Goal: Task Accomplishment & Management: Complete application form

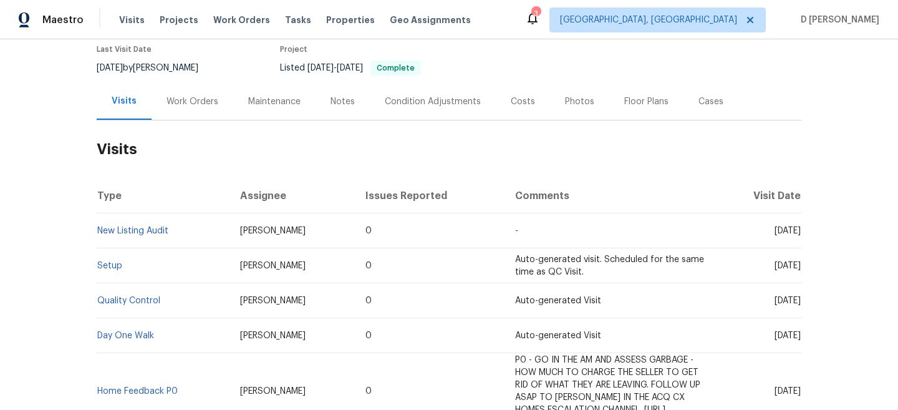
scroll to position [130, 0]
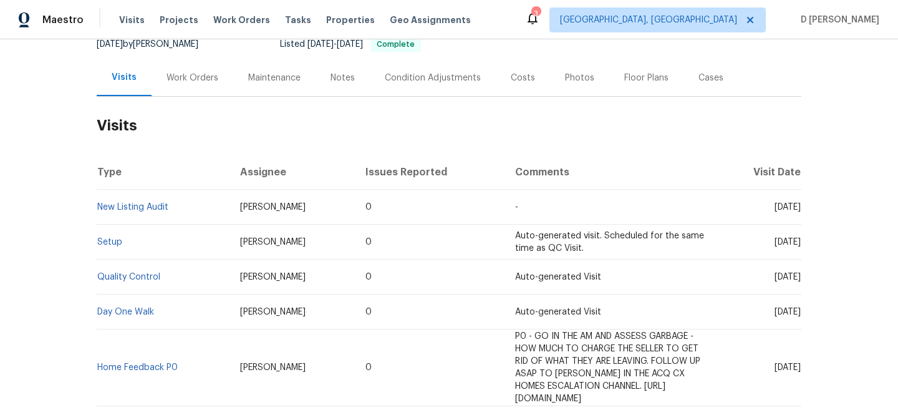
click at [183, 83] on div "Work Orders" at bounding box center [192, 78] width 52 height 12
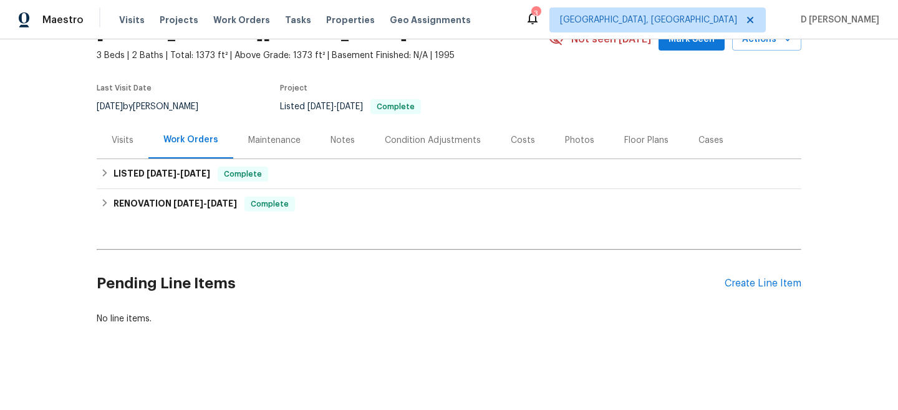
scroll to position [67, 0]
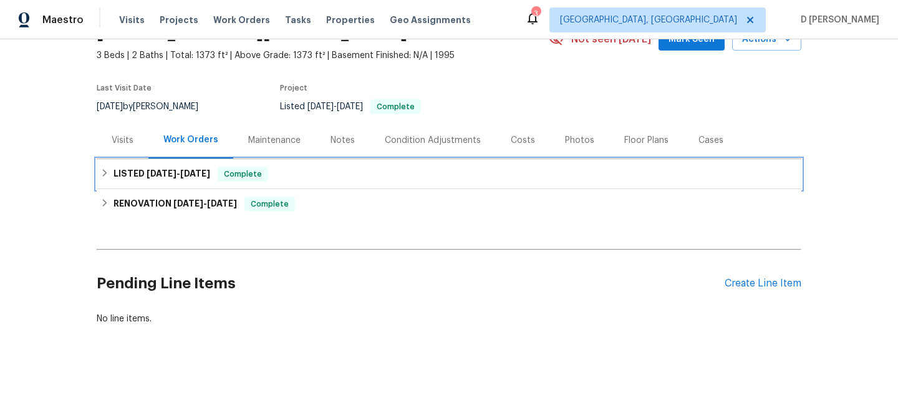
click at [115, 184] on div "LISTED 9/23/25 - 9/24/25 Complete" at bounding box center [449, 174] width 704 height 30
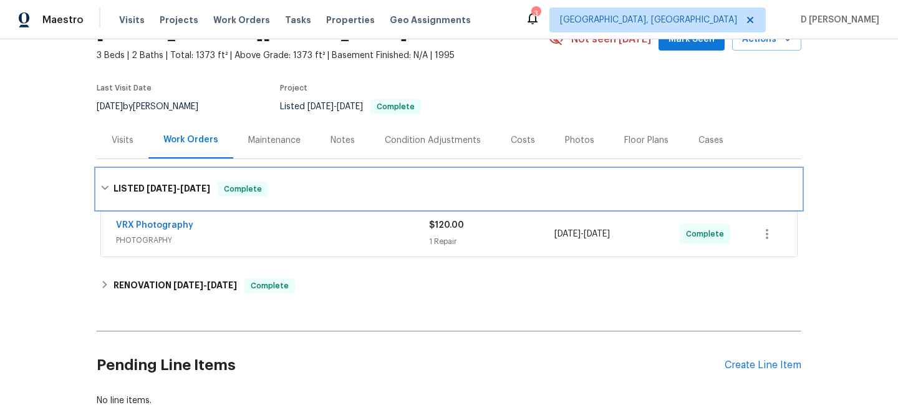
click at [102, 188] on icon at bounding box center [104, 187] width 9 height 9
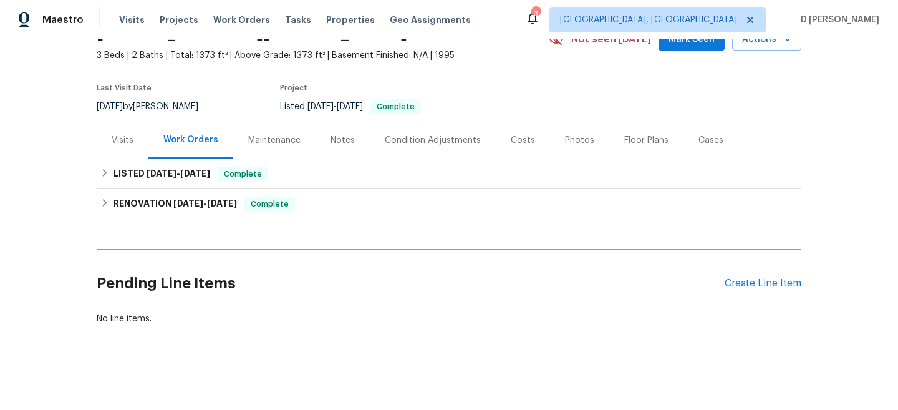
click at [117, 147] on div "Visits" at bounding box center [123, 140] width 52 height 37
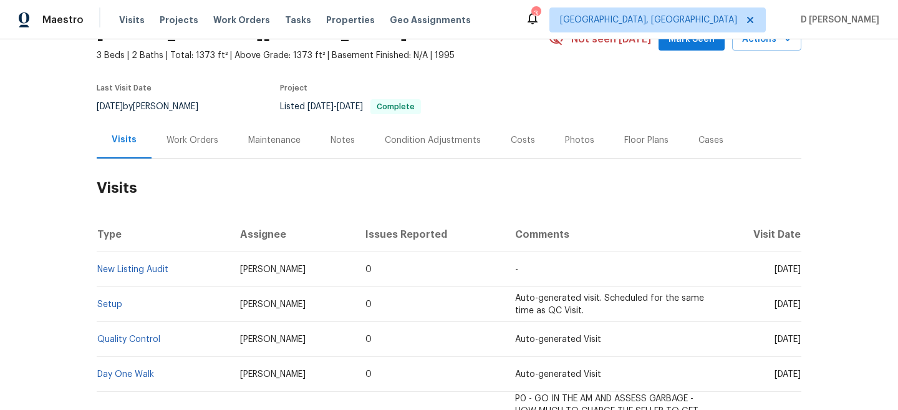
click at [191, 151] on div "Work Orders" at bounding box center [192, 140] width 82 height 37
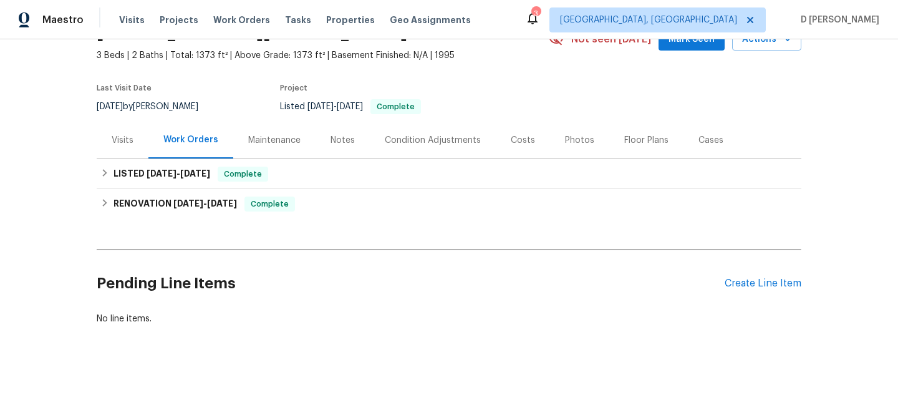
click at [704, 139] on div "Cases" at bounding box center [710, 140] width 25 height 12
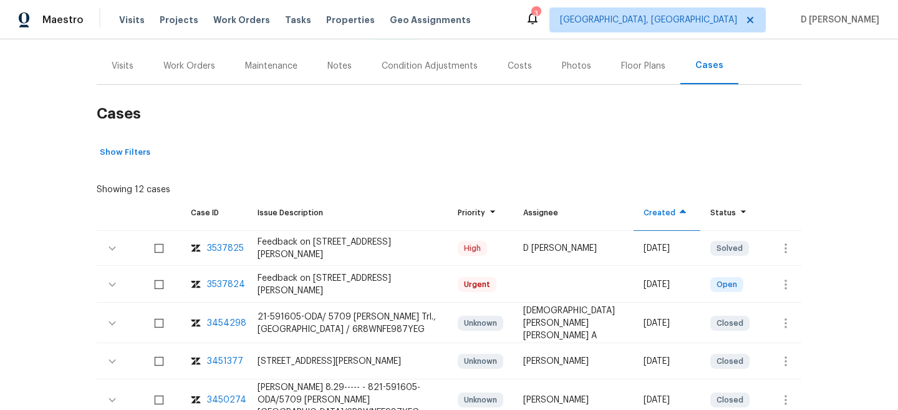
scroll to position [170, 0]
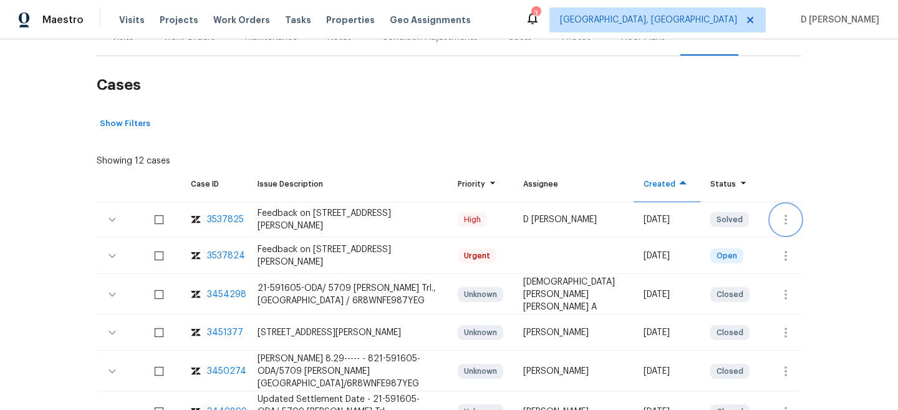
click at [789, 216] on icon "button" at bounding box center [785, 219] width 15 height 15
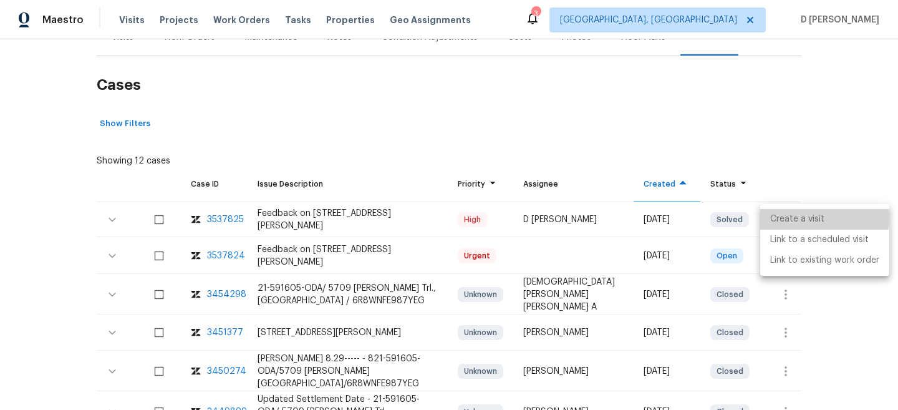
click at [801, 218] on li "Create a visit" at bounding box center [824, 219] width 129 height 21
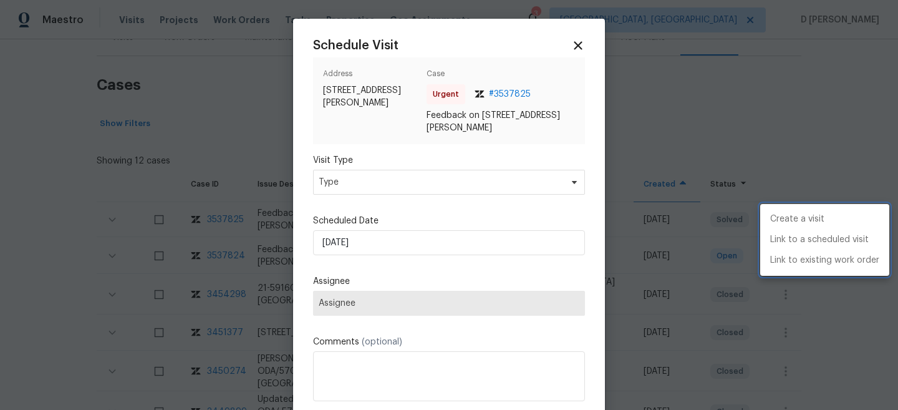
click at [670, 118] on div at bounding box center [449, 205] width 898 height 410
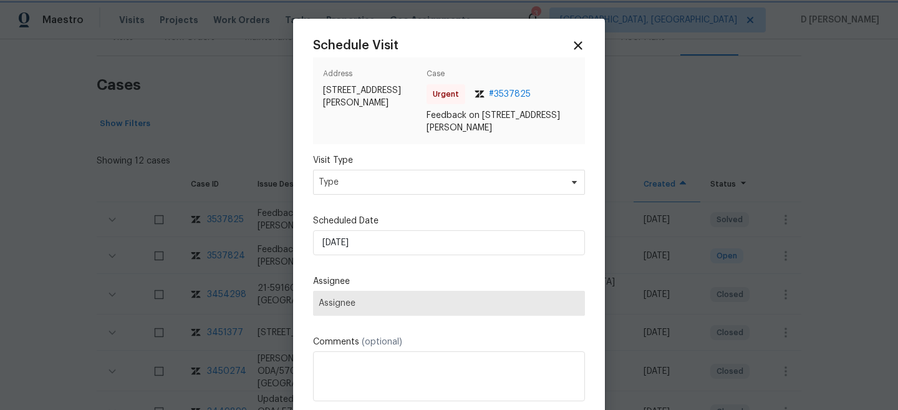
click at [670, 118] on div at bounding box center [449, 205] width 898 height 410
click at [575, 41] on icon at bounding box center [577, 45] width 14 height 14
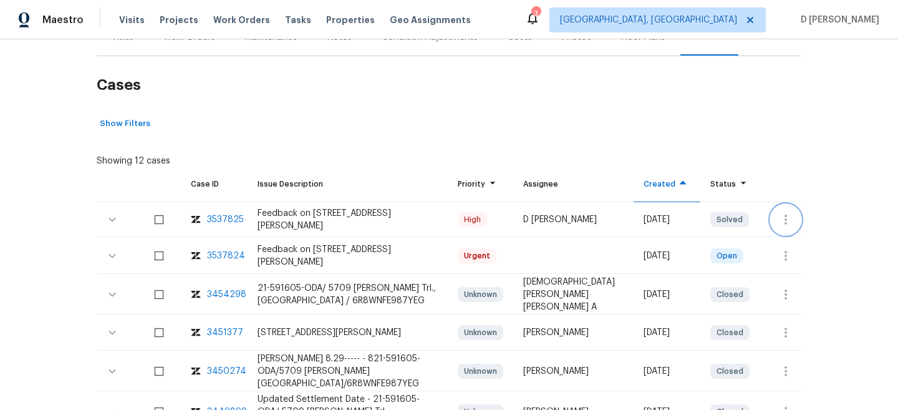
click at [786, 219] on icon "button" at bounding box center [785, 219] width 2 height 10
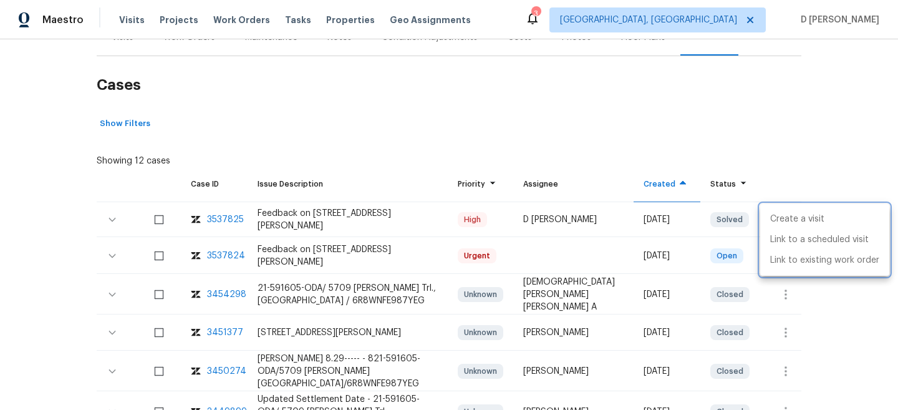
click at [769, 165] on div at bounding box center [449, 205] width 898 height 410
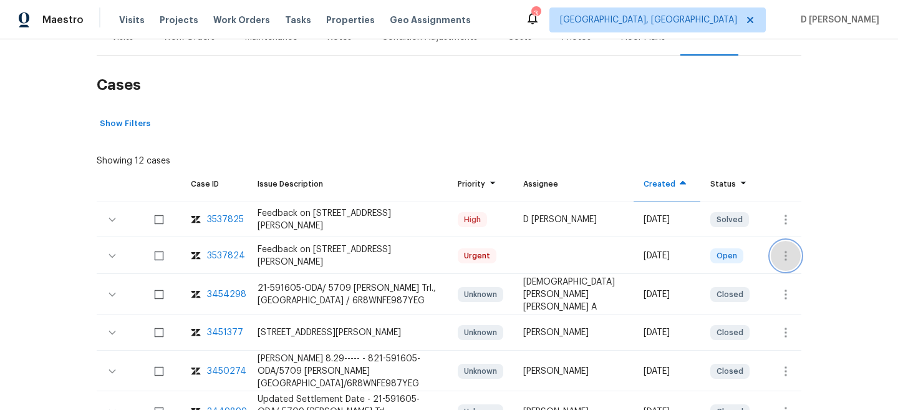
click at [787, 249] on icon "button" at bounding box center [785, 255] width 15 height 15
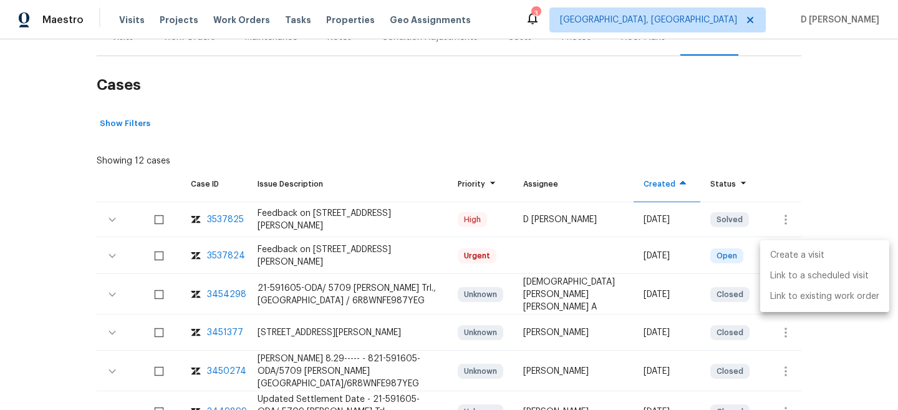
click at [804, 256] on li "Create a visit" at bounding box center [824, 255] width 129 height 21
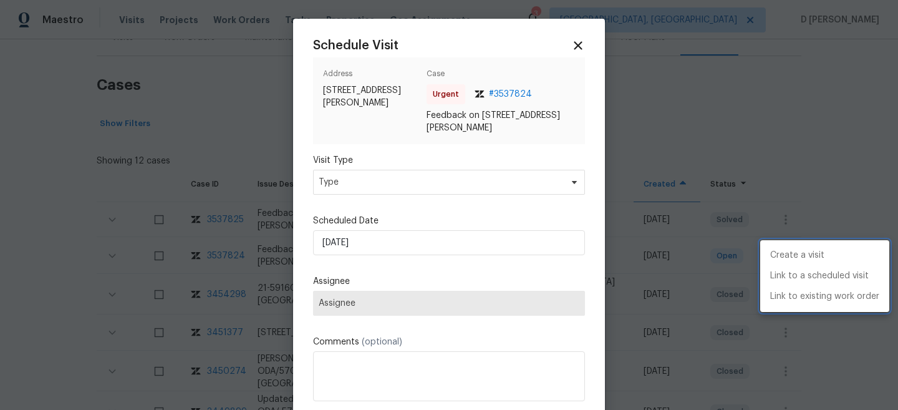
click at [422, 185] on div at bounding box center [449, 205] width 898 height 410
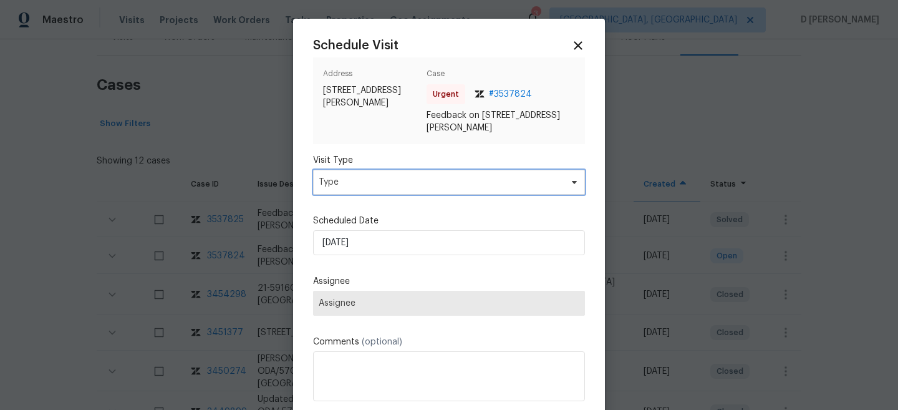
click at [422, 185] on span "Type" at bounding box center [440, 182] width 242 height 12
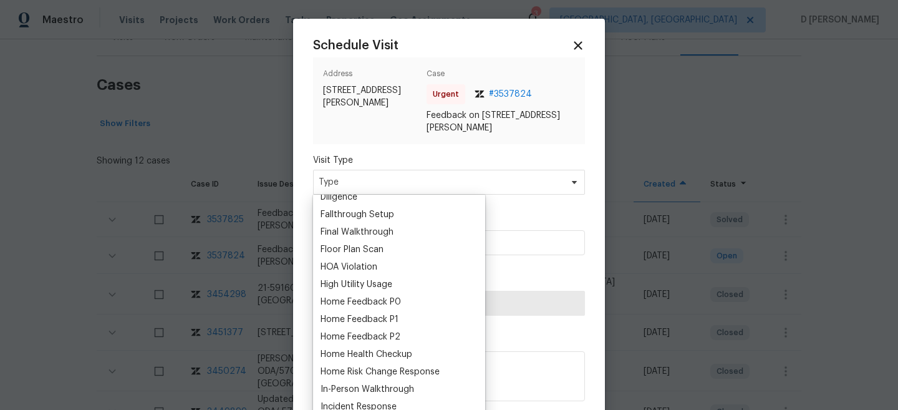
scroll to position [290, 0]
click at [373, 319] on div "Home Feedback P1" at bounding box center [359, 317] width 78 height 12
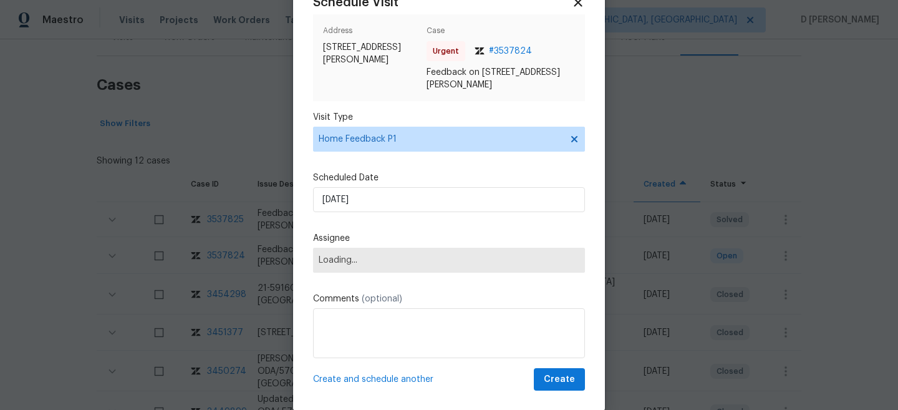
scroll to position [55, 0]
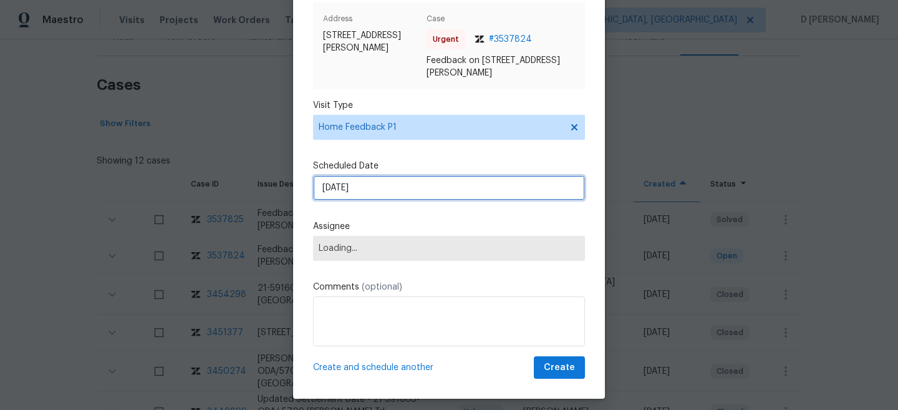
click at [411, 197] on input "[DATE]" at bounding box center [449, 187] width 272 height 25
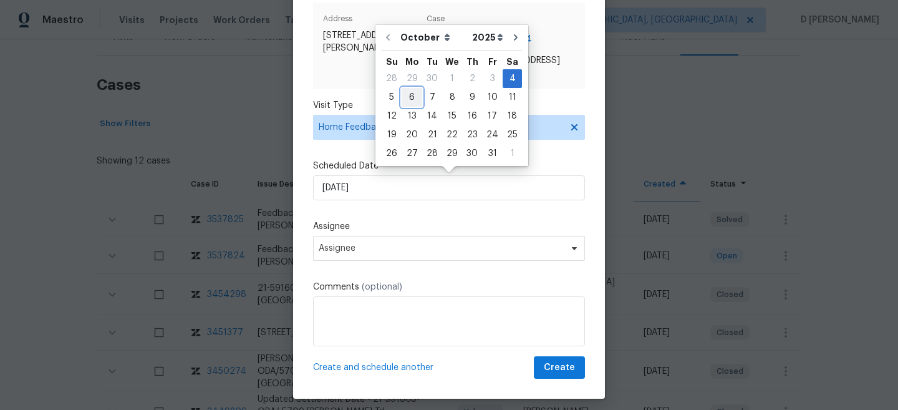
click at [408, 97] on div "6" at bounding box center [411, 97] width 21 height 17
type input "[DATE]"
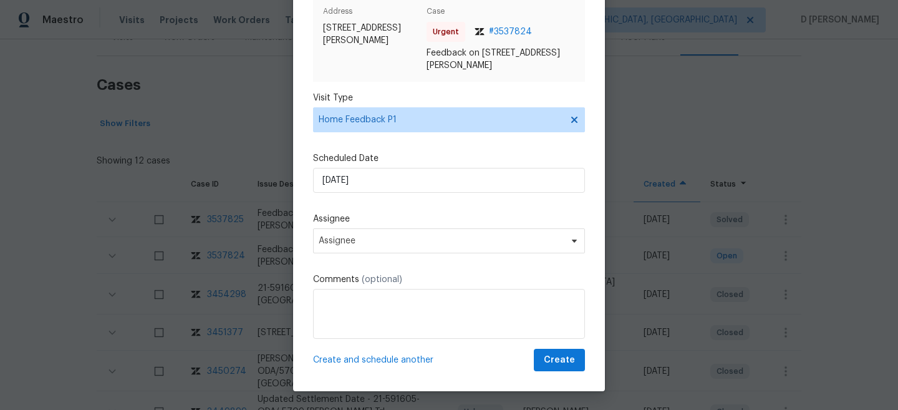
scroll to position [62, 0]
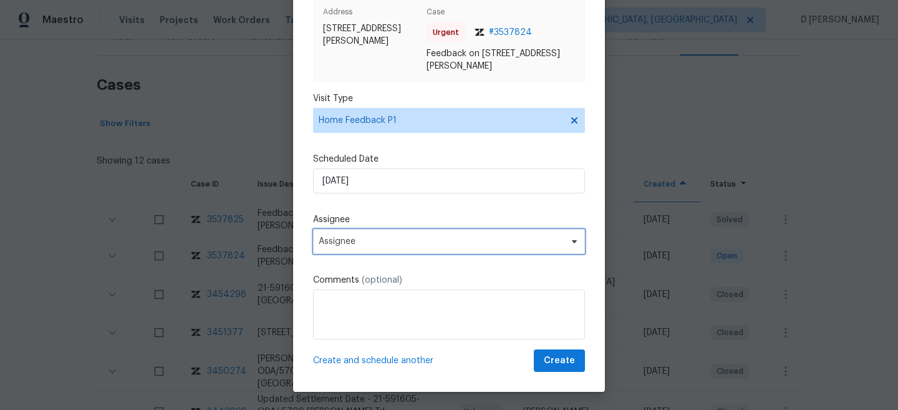
click at [393, 238] on span "Assignee" at bounding box center [441, 241] width 244 height 10
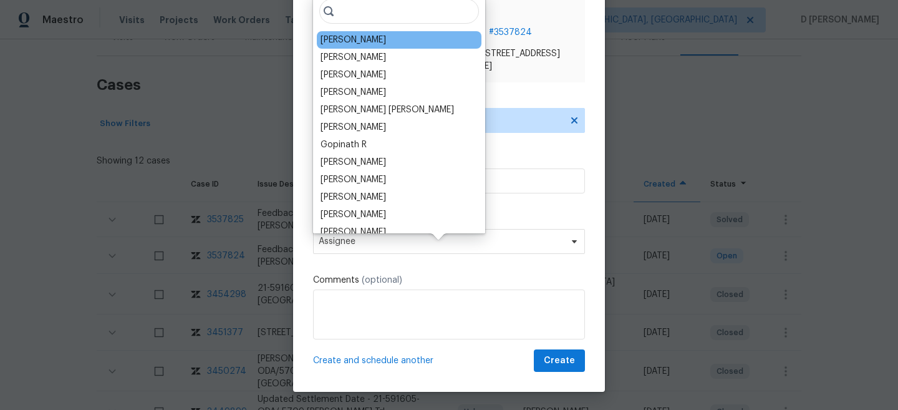
click at [345, 41] on div "[PERSON_NAME]" at bounding box center [352, 40] width 65 height 12
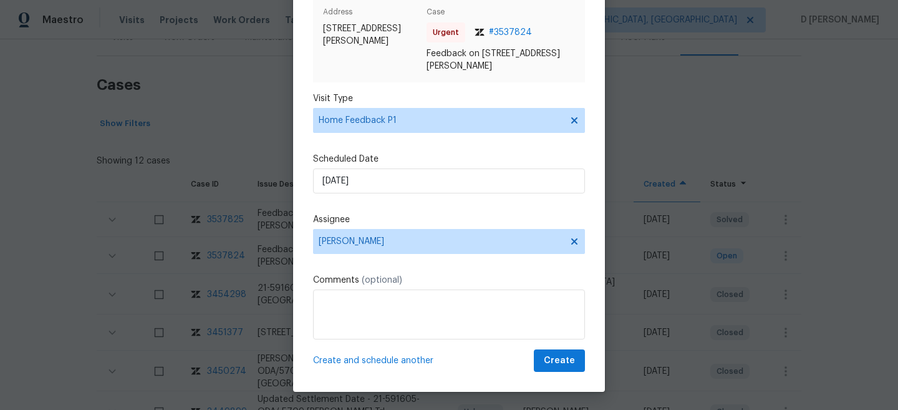
scroll to position [62, 0]
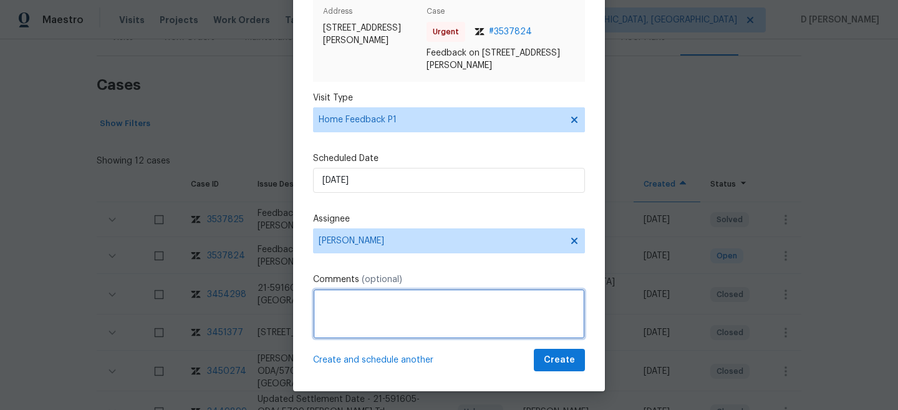
click at [365, 297] on textarea at bounding box center [449, 314] width 272 height 50
click at [336, 312] on textarea "Hello Tim, Received feedback form the customer stating that " "" at bounding box center [449, 314] width 272 height 50
click at [319, 312] on textarea "Hello Tim, Received feedback form the customer stating that " "" at bounding box center [449, 314] width 272 height 50
paste textarea "The garage smelled like strong water damage and mildew. That was my clients onl…"
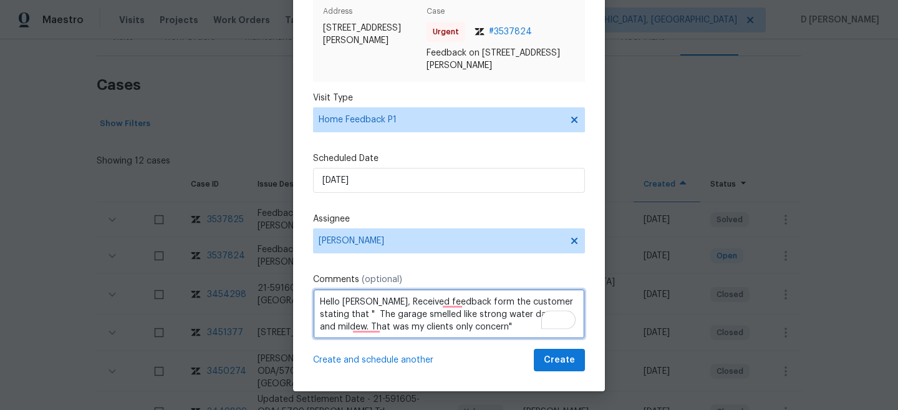
click at [458, 325] on textarea "Hello Tim, Received feedback form the customer stating that " The garage smelle…" at bounding box center [449, 314] width 272 height 50
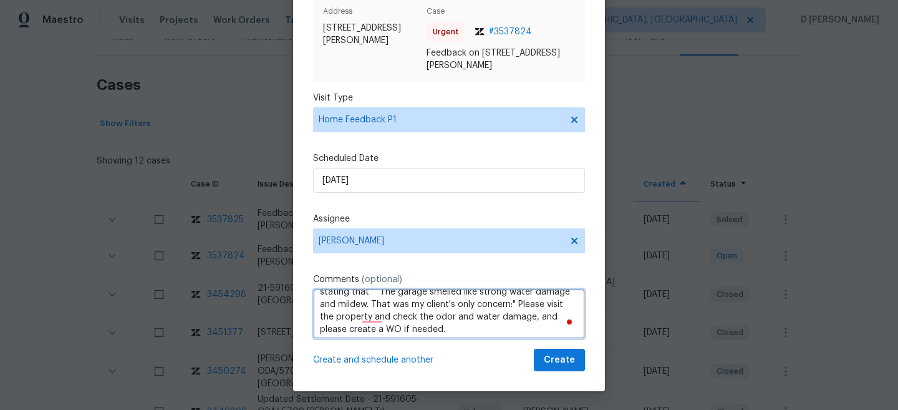
type textarea "Hello Tim, Received feedback form the customer stating that " The garage smelle…"
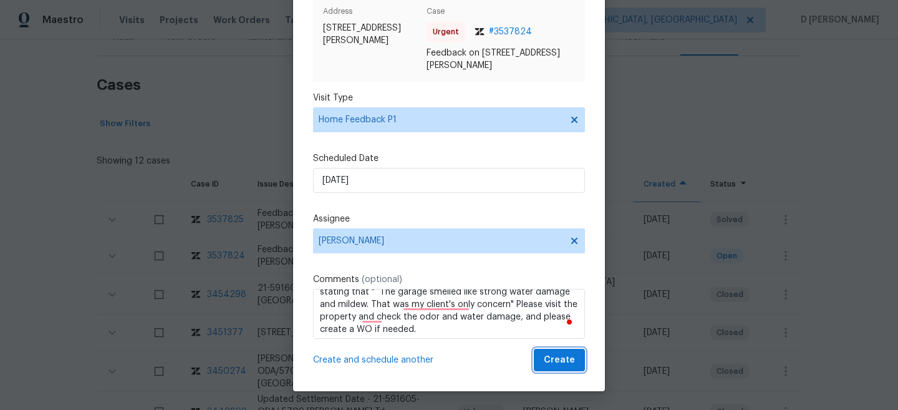
click at [550, 362] on span "Create" at bounding box center [559, 360] width 31 height 16
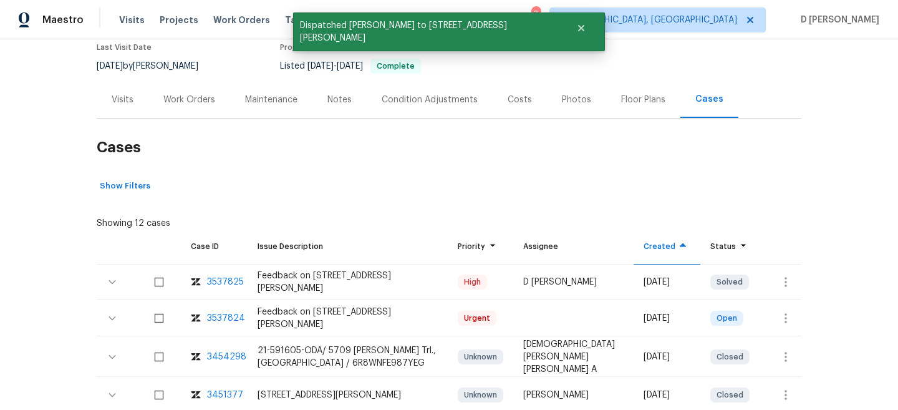
scroll to position [29, 0]
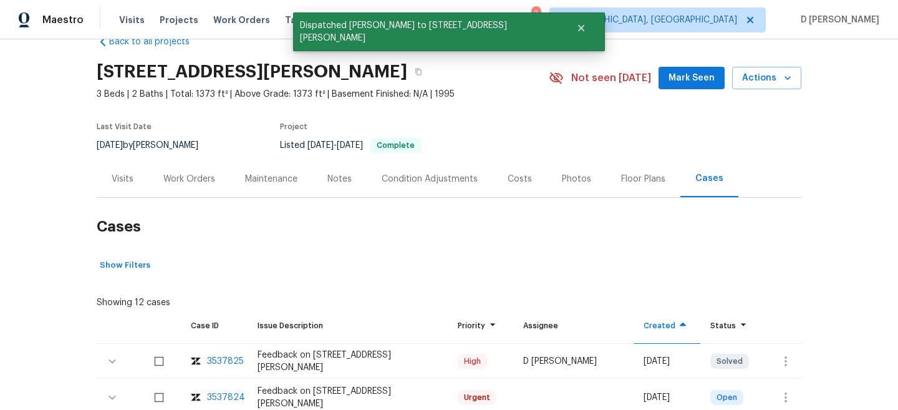
click at [128, 175] on div "Visits" at bounding box center [123, 179] width 22 height 12
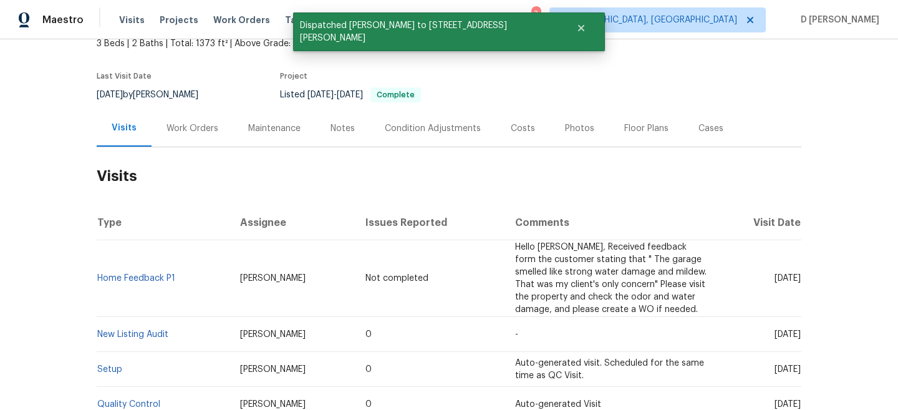
scroll to position [89, 0]
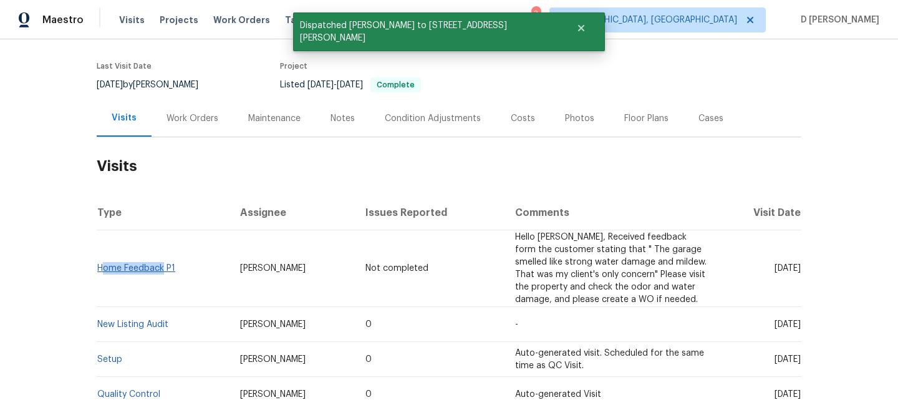
drag, startPoint x: 171, startPoint y: 261, endPoint x: 103, endPoint y: 261, distance: 67.3
click at [103, 261] on td "Home Feedback P1" at bounding box center [163, 268] width 133 height 77
click at [118, 278] on td "Home Feedback P1" at bounding box center [163, 268] width 133 height 77
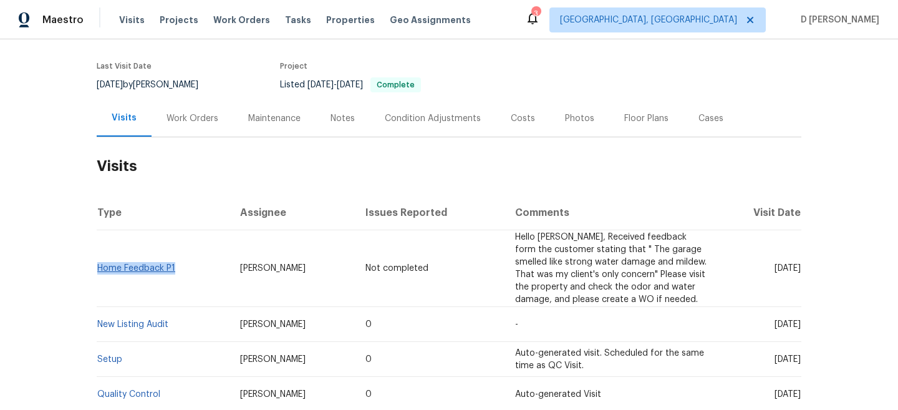
drag, startPoint x: 118, startPoint y: 278, endPoint x: 97, endPoint y: 263, distance: 25.9
click at [97, 263] on td "Home Feedback P1" at bounding box center [163, 268] width 133 height 77
copy link "Home Feedback P1"
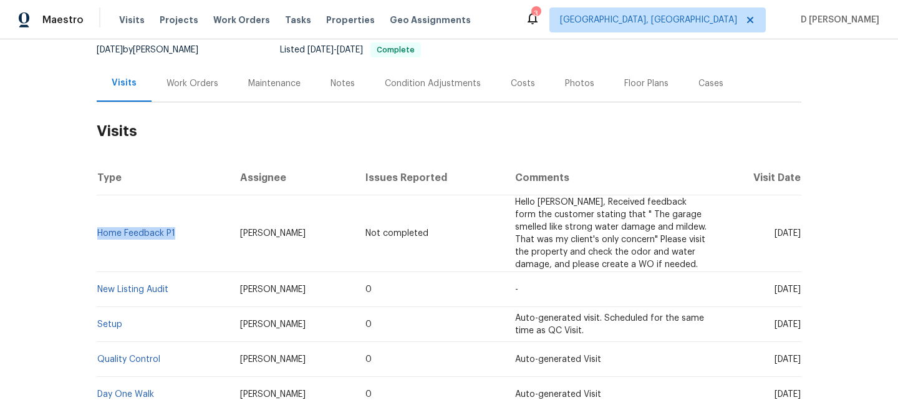
scroll to position [127, 0]
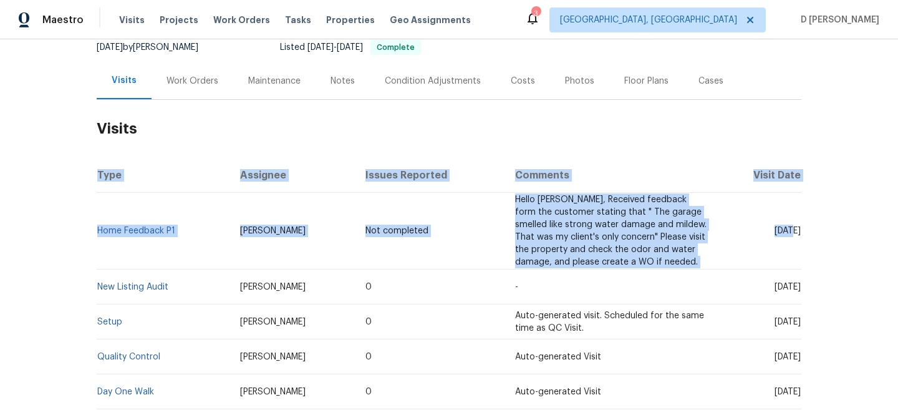
drag, startPoint x: 770, startPoint y: 223, endPoint x: 810, endPoint y: 223, distance: 40.5
click at [810, 223] on div "Back to all projects 5709 Chisolm Trl, Atlanta, GA 30349 3 Beds | 2 Baths | Tot…" at bounding box center [449, 224] width 898 height 370
drag, startPoint x: 770, startPoint y: 221, endPoint x: 802, endPoint y: 221, distance: 31.8
click at [802, 221] on div "Back to all projects 5709 Chisolm Trl, Atlanta, GA 30349 3 Beds | 2 Baths | Tot…" at bounding box center [449, 224] width 898 height 370
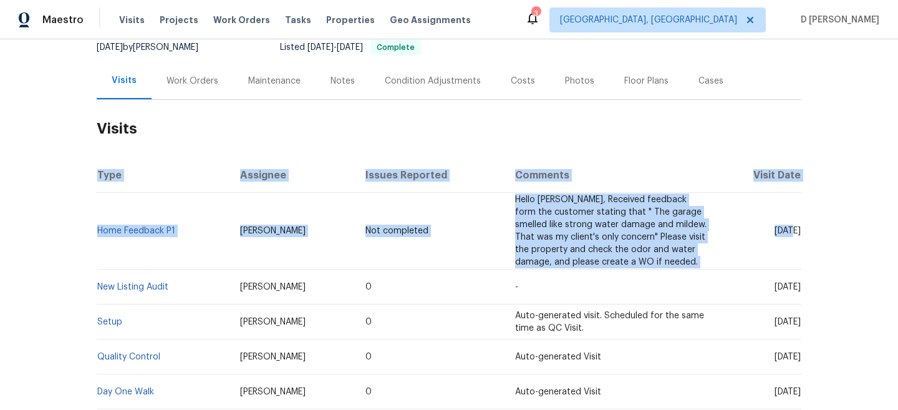
click at [801, 221] on div "Back to all projects 5709 Chisolm Trl, Atlanta, GA 30349 3 Beds | 2 Baths | Tot…" at bounding box center [449, 224] width 898 height 370
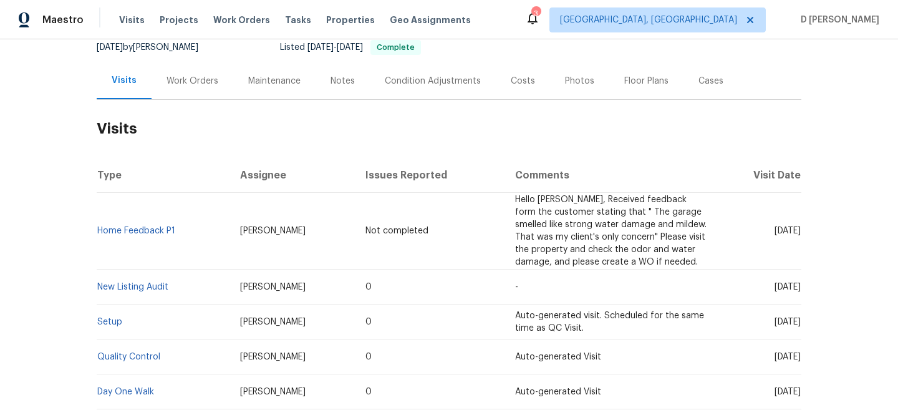
drag, startPoint x: 772, startPoint y: 220, endPoint x: 800, endPoint y: 220, distance: 28.1
click at [800, 220] on td "[DATE]" at bounding box center [758, 231] width 85 height 77
copy span "[DATE]"
drag, startPoint x: 119, startPoint y: 235, endPoint x: 98, endPoint y: 224, distance: 23.4
click at [98, 224] on td "Home Feedback P1" at bounding box center [163, 231] width 133 height 77
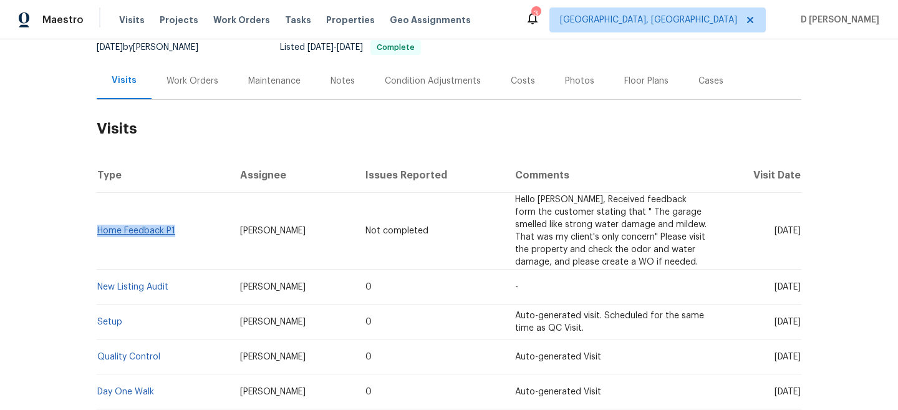
copy link "Home Feedback P1"
drag, startPoint x: 772, startPoint y: 266, endPoint x: 801, endPoint y: 266, distance: 29.3
click at [801, 266] on div "Back to all projects 5709 Chisolm Trl, Atlanta, GA 30349 3 Beds | 2 Baths | Tot…" at bounding box center [449, 224] width 898 height 370
copy span "[DATE]"
drag, startPoint x: 170, startPoint y: 274, endPoint x: 99, endPoint y: 271, distance: 71.1
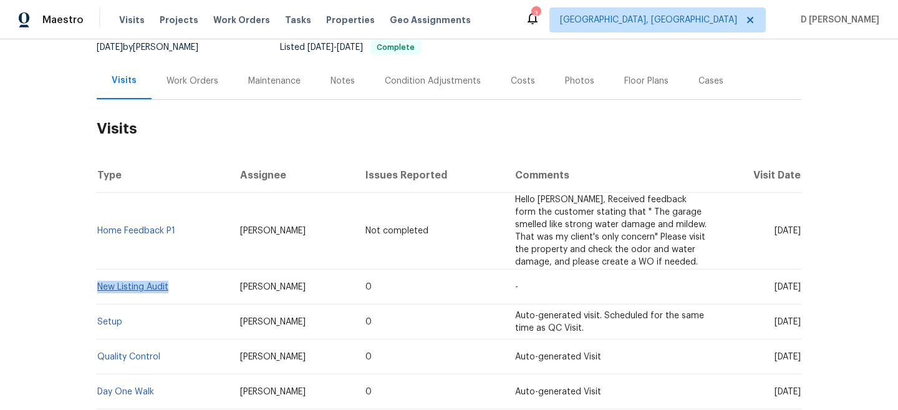
click at [99, 271] on td "New Listing Audit" at bounding box center [163, 286] width 133 height 35
copy link "New Listing Audit"
drag, startPoint x: 227, startPoint y: 281, endPoint x: 191, endPoint y: 266, distance: 38.9
click at [230, 269] on td "[PERSON_NAME]" at bounding box center [292, 286] width 125 height 35
copy span "[PERSON_NAME]"
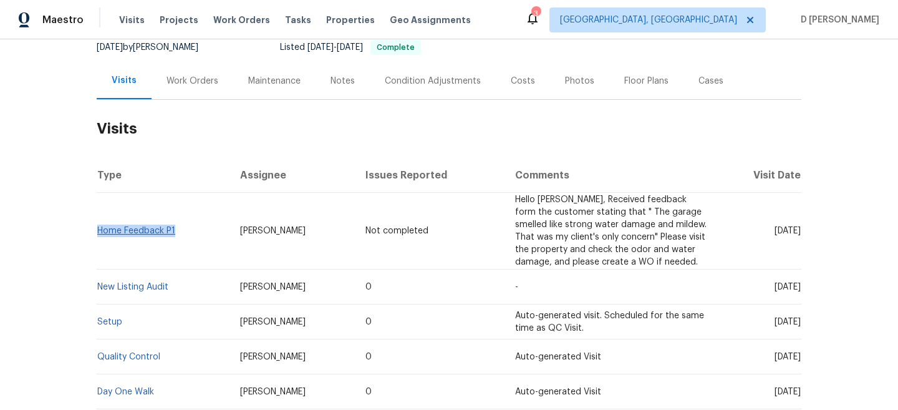
drag, startPoint x: 118, startPoint y: 237, endPoint x: 98, endPoint y: 223, distance: 25.4
click at [98, 223] on td "Home Feedback P1" at bounding box center [163, 231] width 133 height 77
click at [84, 226] on div "Back to all projects 5709 Chisolm Trl, Atlanta, GA 30349 3 Beds | 2 Baths | Tot…" at bounding box center [449, 224] width 898 height 370
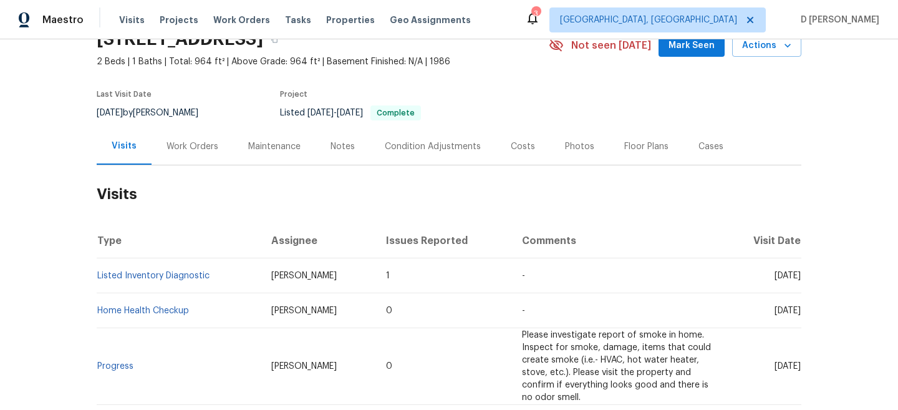
scroll to position [90, 0]
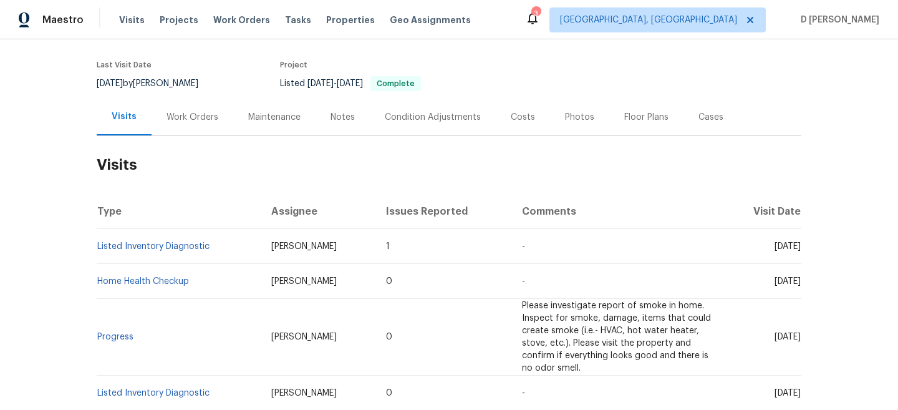
click at [190, 116] on div "Work Orders" at bounding box center [192, 117] width 52 height 12
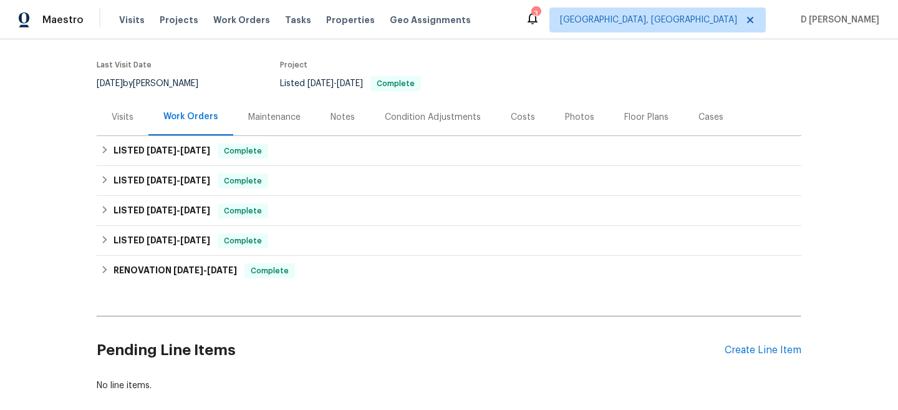
click at [115, 118] on div "Visits" at bounding box center [123, 117] width 22 height 12
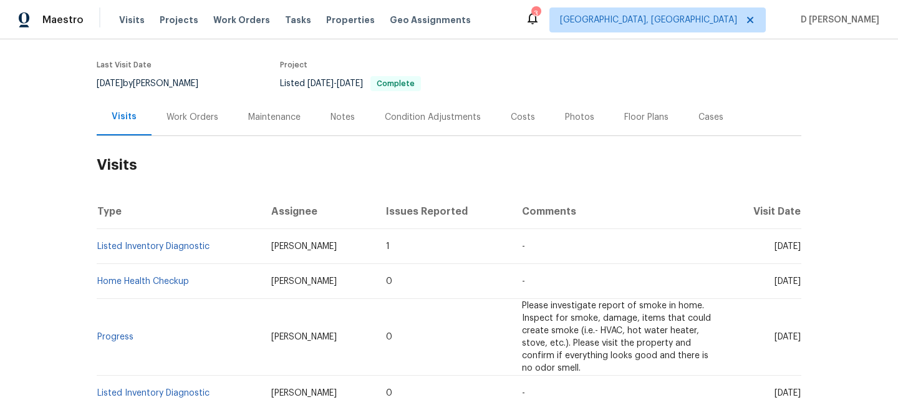
click at [706, 125] on div "Cases" at bounding box center [710, 116] width 55 height 37
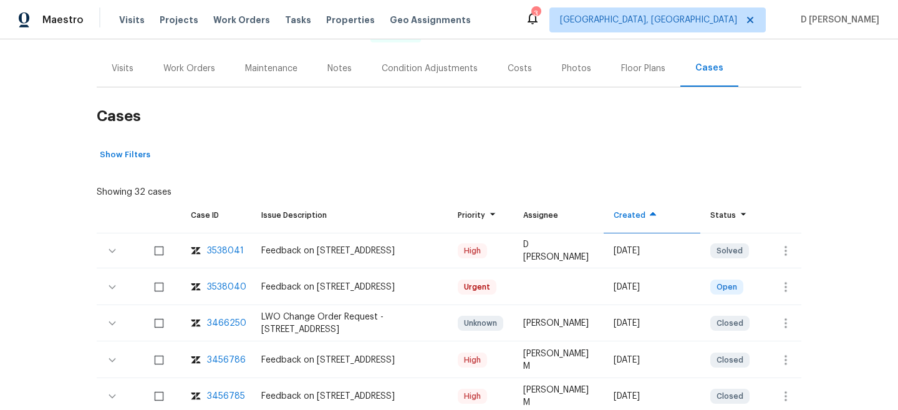
scroll to position [143, 0]
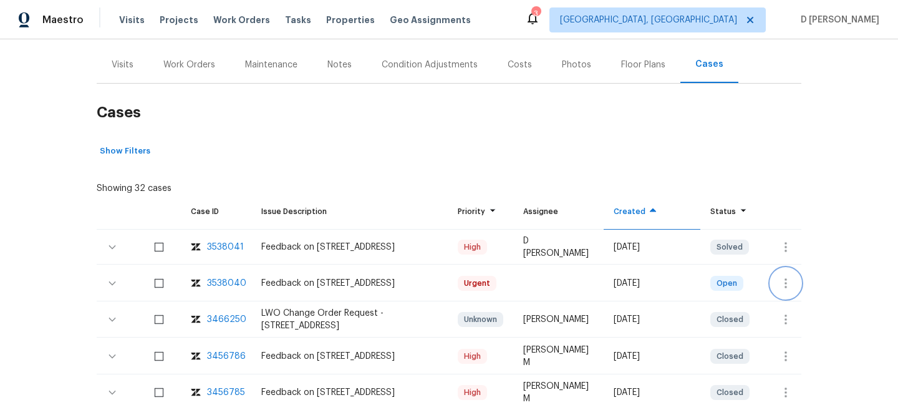
click at [786, 285] on icon "button" at bounding box center [785, 283] width 15 height 15
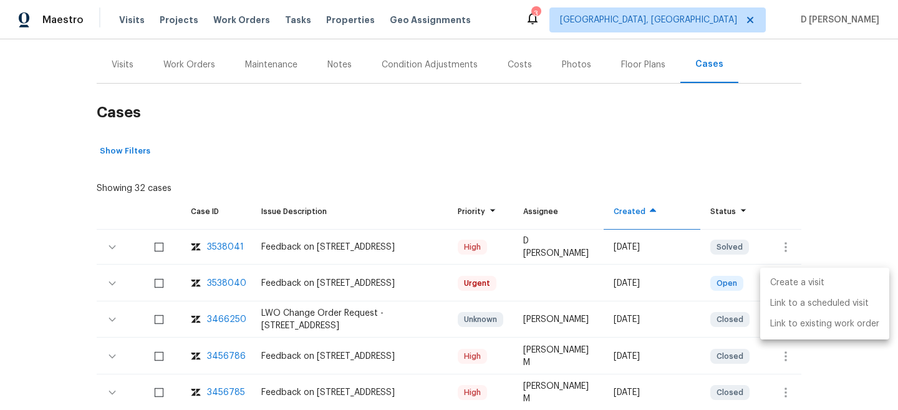
click at [809, 278] on li "Create a visit" at bounding box center [824, 282] width 129 height 21
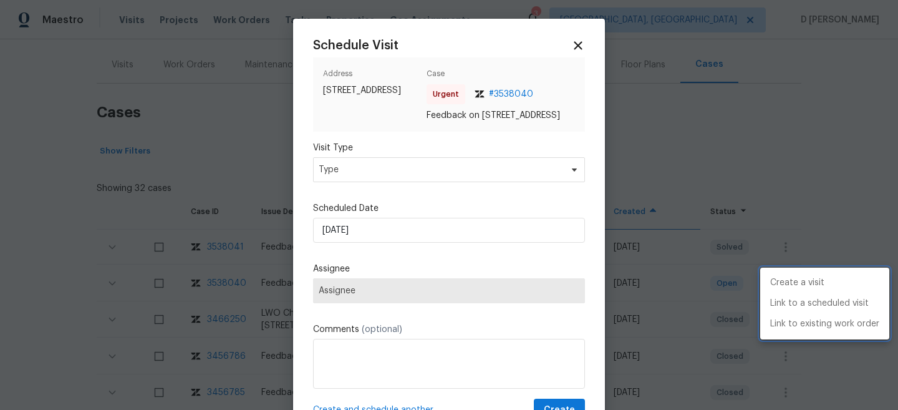
click at [385, 185] on div at bounding box center [449, 205] width 898 height 410
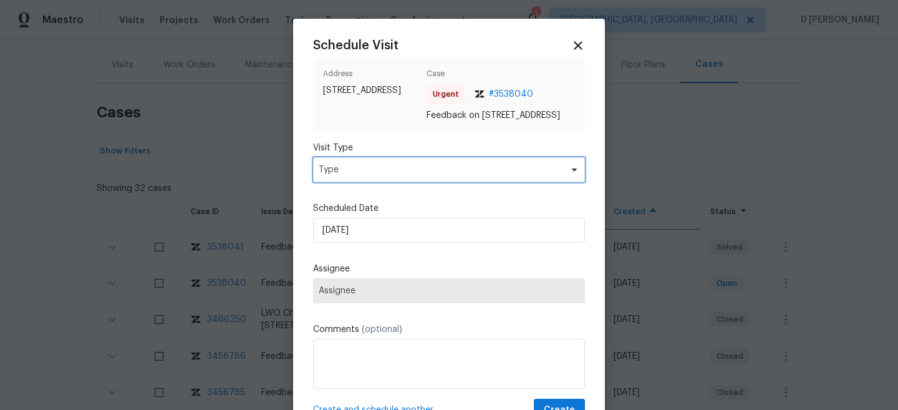
click at [368, 176] on span "Type" at bounding box center [440, 169] width 242 height 12
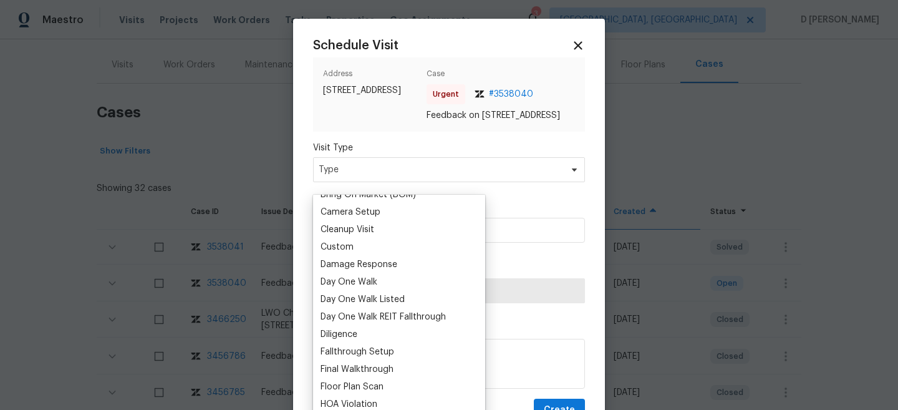
scroll to position [234, 0]
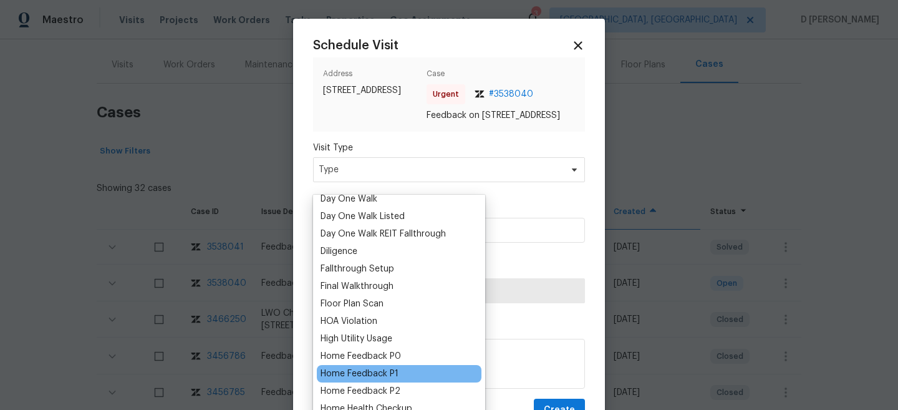
click at [374, 373] on div "Home Feedback P1" at bounding box center [359, 373] width 78 height 12
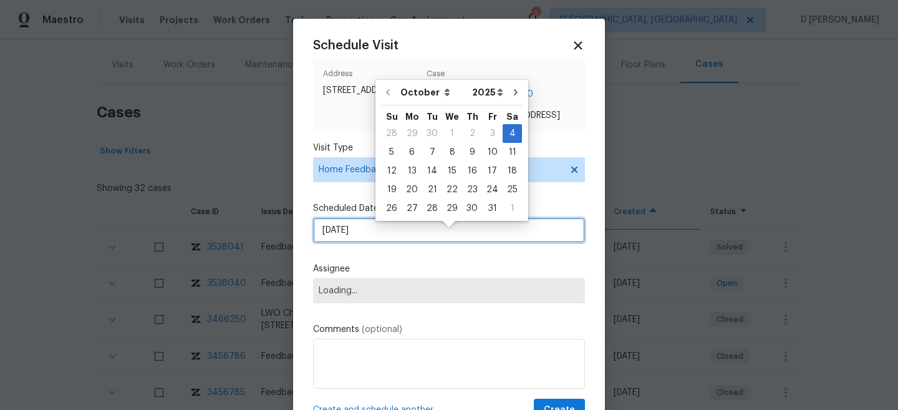
click at [396, 242] on input "[DATE]" at bounding box center [449, 230] width 272 height 25
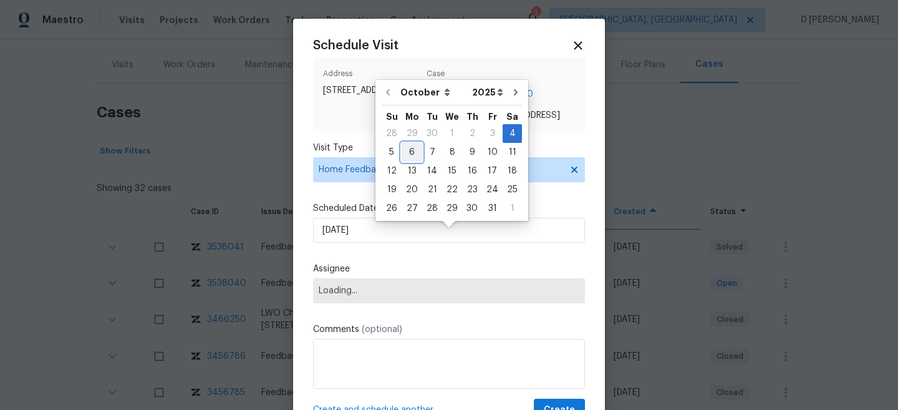
click at [409, 150] on div "6" at bounding box center [411, 151] width 21 height 17
type input "[DATE]"
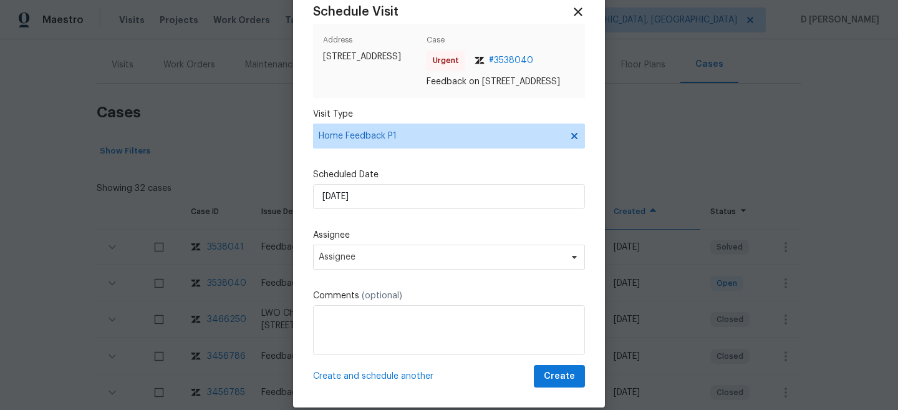
scroll to position [59, 0]
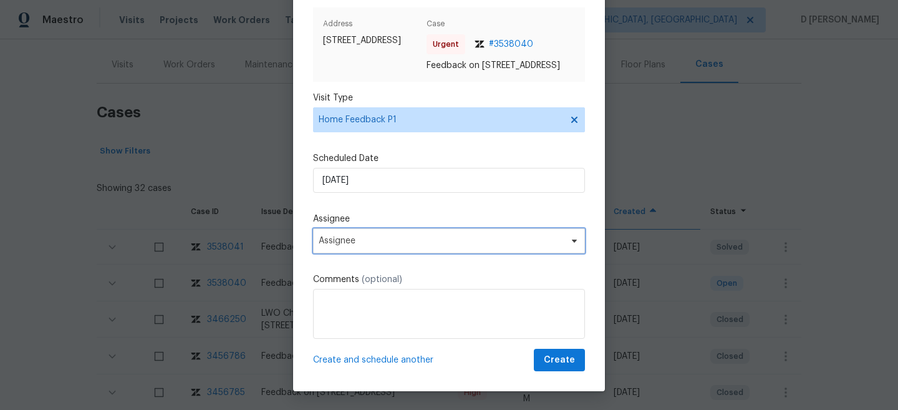
click at [375, 246] on span "Assignee" at bounding box center [441, 241] width 244 height 10
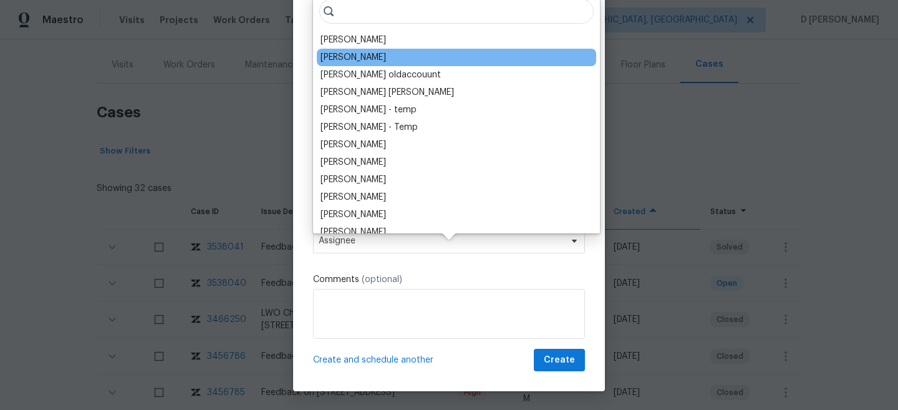
click at [358, 49] on div "[PERSON_NAME]" at bounding box center [456, 57] width 279 height 17
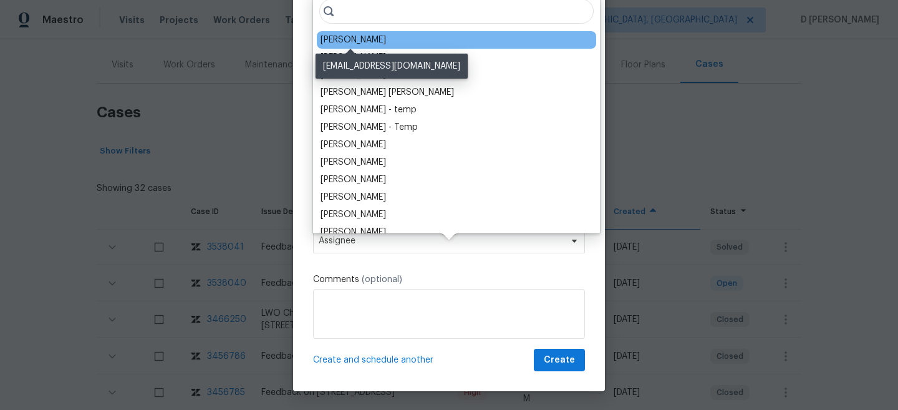
click at [354, 39] on div "[PERSON_NAME]" at bounding box center [352, 40] width 65 height 12
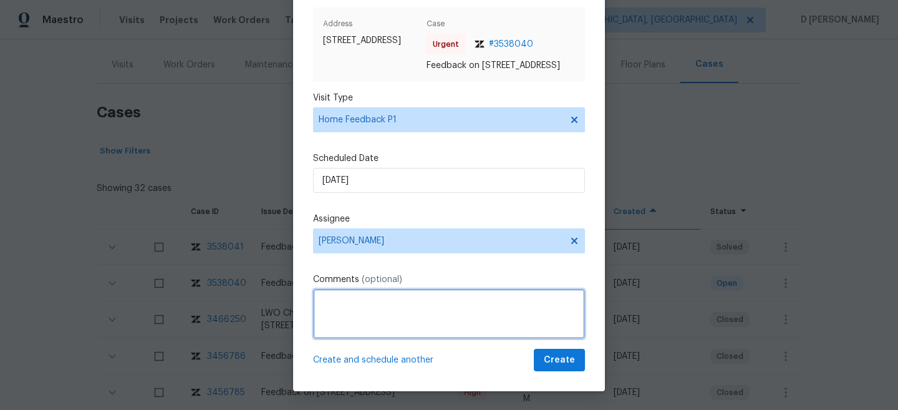
click at [362, 319] on textarea at bounding box center [449, 314] width 272 height 50
paste textarea "cigarette/tobacco smell was very noticeable"
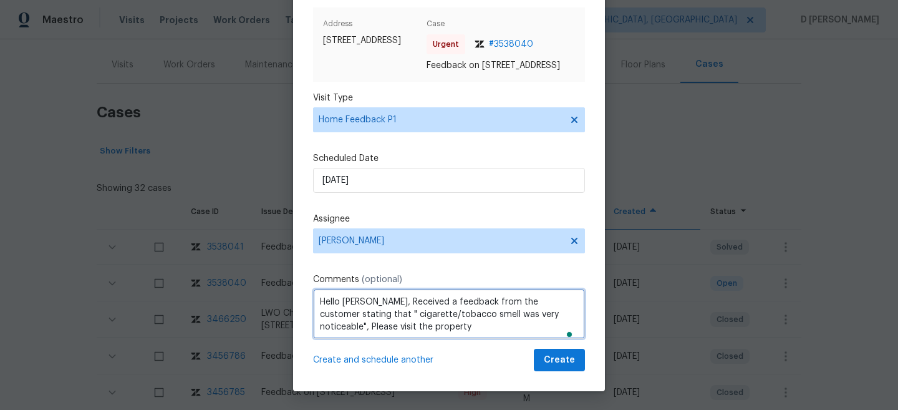
click at [431, 335] on textarea "Hello [PERSON_NAME], Received a feedback from the customer stating that " cigar…" at bounding box center [449, 314] width 272 height 50
click at [418, 328] on textarea "Hello [PERSON_NAME], Received a feedback from the customer stating that " cigar…" at bounding box center [449, 314] width 272 height 50
type textarea "Hello [PERSON_NAME], Received a feedback from the customer stating that " cigar…"
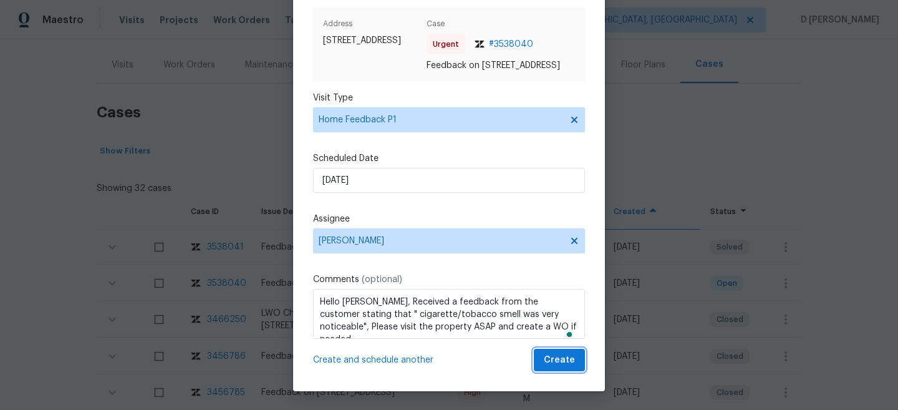
click at [556, 364] on span "Create" at bounding box center [559, 360] width 31 height 16
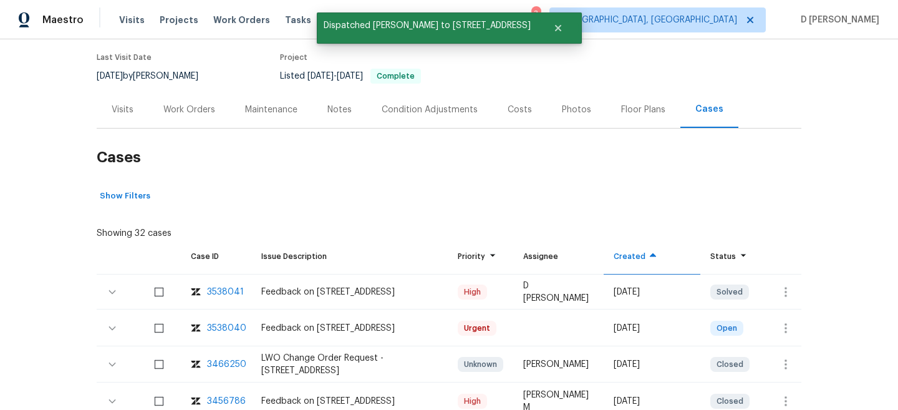
scroll to position [94, 0]
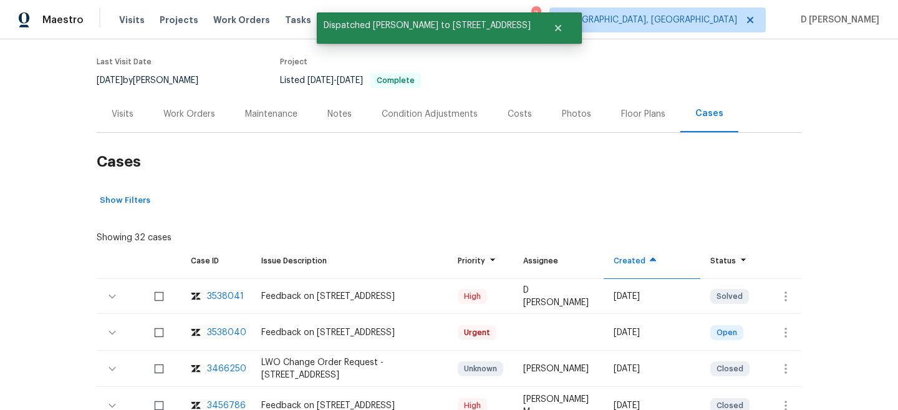
click at [125, 118] on div "Visits" at bounding box center [123, 114] width 22 height 12
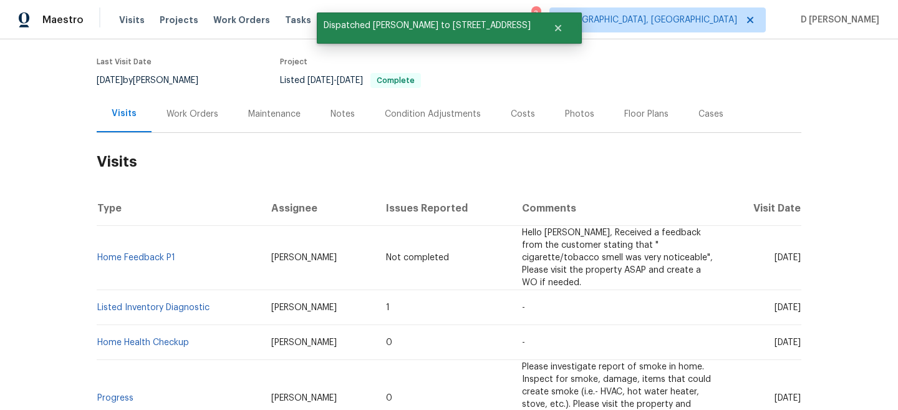
scroll to position [150, 0]
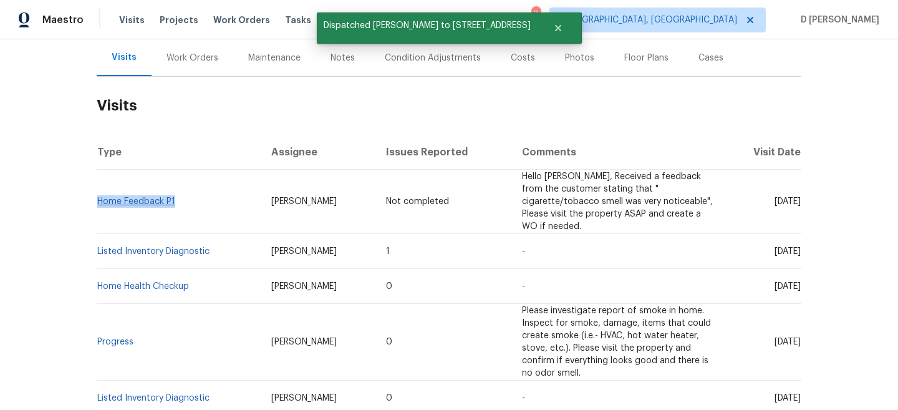
drag, startPoint x: 181, startPoint y: 207, endPoint x: 100, endPoint y: 203, distance: 81.2
click at [100, 203] on td "Home Feedback P1" at bounding box center [179, 202] width 165 height 64
copy link "Home Feedback P1"
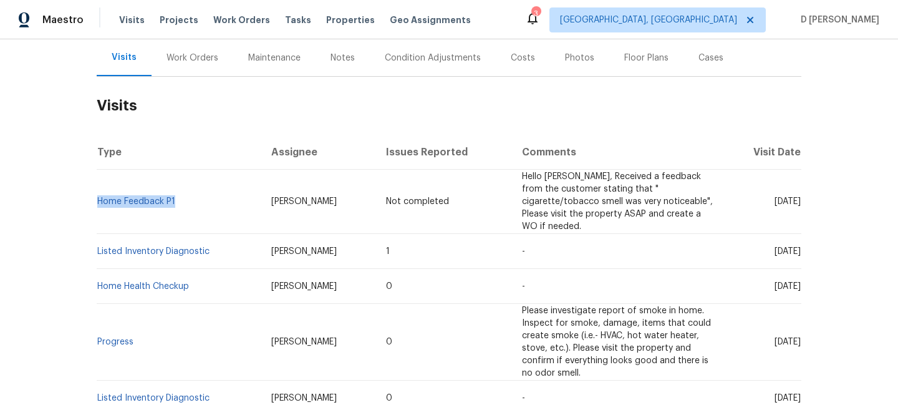
drag, startPoint x: 749, startPoint y: 202, endPoint x: 779, endPoint y: 203, distance: 29.3
click at [779, 202] on span "[DATE]" at bounding box center [787, 201] width 26 height 9
copy span "[DATE]"
drag, startPoint x: 180, startPoint y: 203, endPoint x: 100, endPoint y: 200, distance: 80.5
click at [100, 200] on td "Home Feedback P1" at bounding box center [179, 202] width 165 height 64
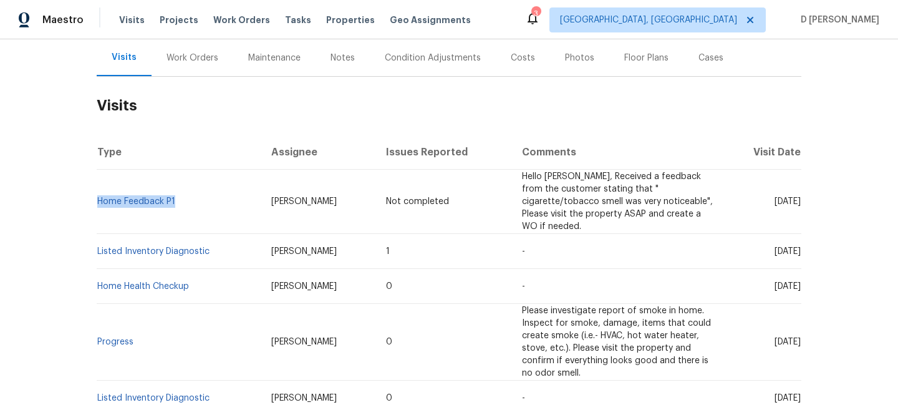
copy link "Home Feedback P1"
drag, startPoint x: 749, startPoint y: 250, endPoint x: 776, endPoint y: 250, distance: 26.8
click at [776, 250] on span "[DATE]" at bounding box center [787, 251] width 26 height 9
copy span "[DATE]"
drag, startPoint x: 217, startPoint y: 252, endPoint x: 97, endPoint y: 253, distance: 119.7
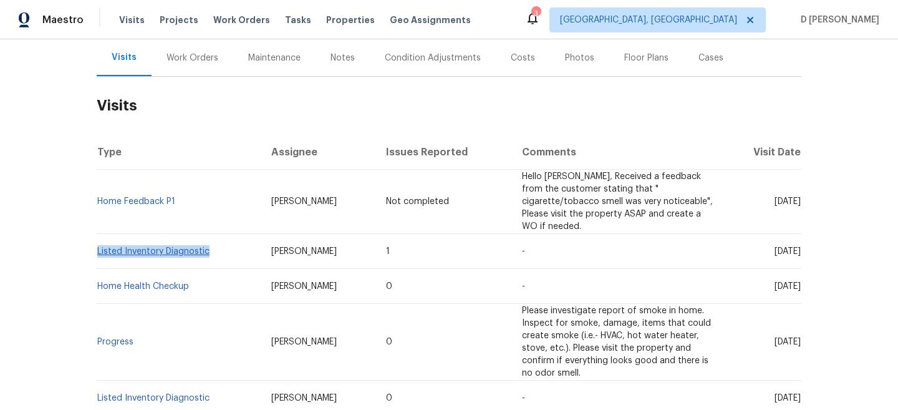
click at [97, 253] on td "Listed Inventory Diagnostic" at bounding box center [179, 251] width 165 height 35
copy link "Listed Inventory Diagnostic"
drag, startPoint x: 254, startPoint y: 249, endPoint x: 338, endPoint y: 248, distance: 84.2
click at [339, 248] on td "[PERSON_NAME]" at bounding box center [318, 251] width 115 height 35
copy span "[PERSON_NAME]"
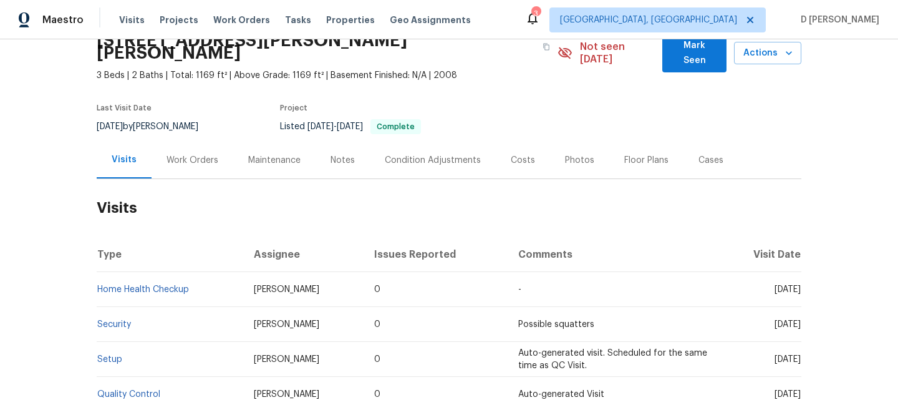
scroll to position [60, 0]
click at [199, 154] on div "Work Orders" at bounding box center [192, 160] width 52 height 12
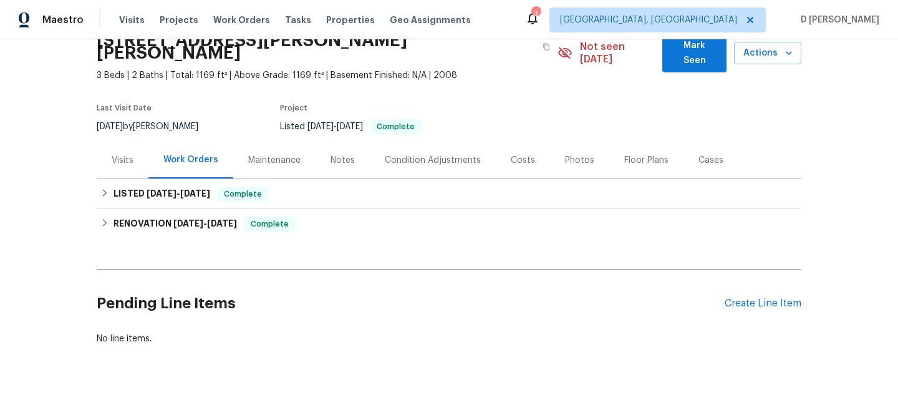
click at [120, 141] on div "Visits" at bounding box center [123, 159] width 52 height 37
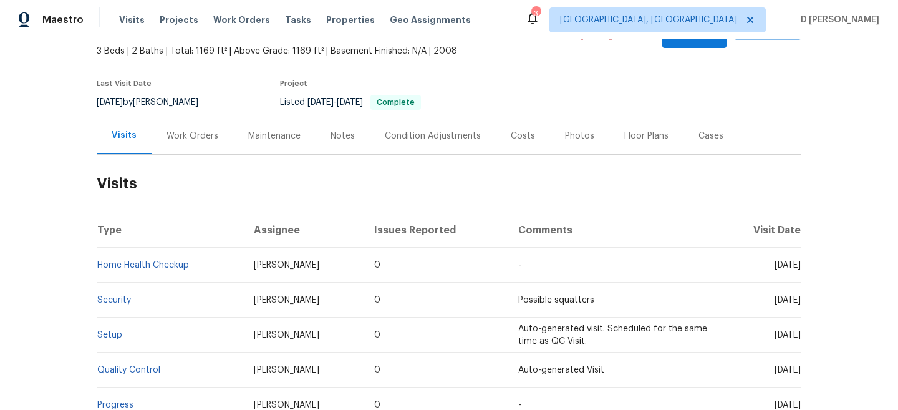
scroll to position [90, 0]
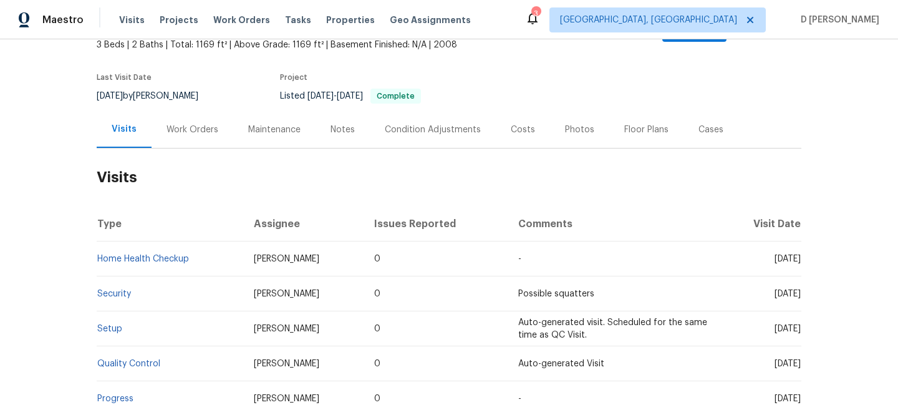
drag, startPoint x: 749, startPoint y: 245, endPoint x: 775, endPoint y: 246, distance: 26.8
click at [775, 254] on span "Mon, Sep 29 2025" at bounding box center [787, 258] width 26 height 9
copy span "Sep 29"
